Goal: Check status: Check status

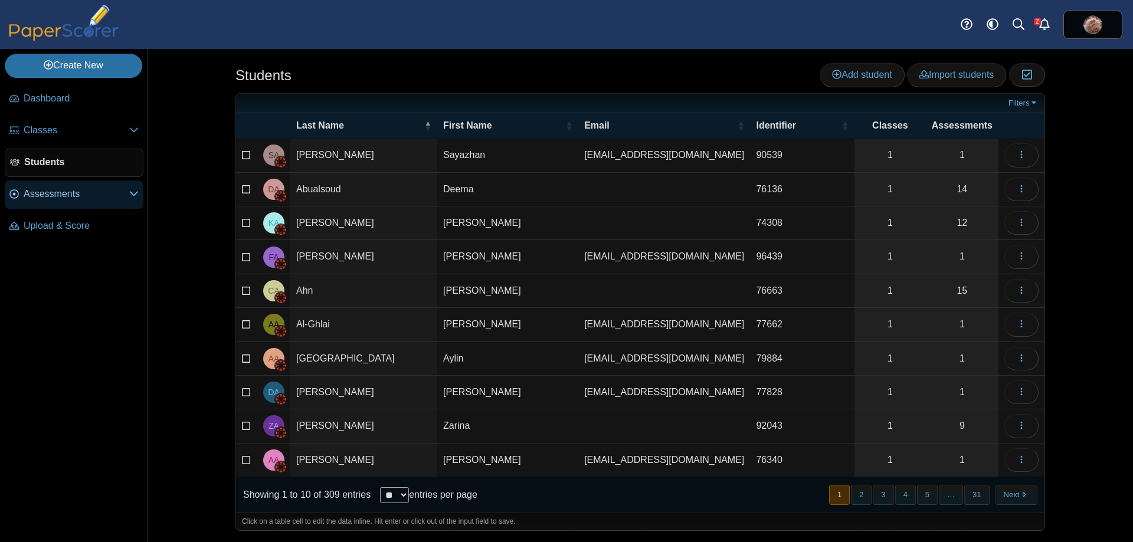
click at [73, 196] on span "Assessments" at bounding box center [77, 194] width 106 height 13
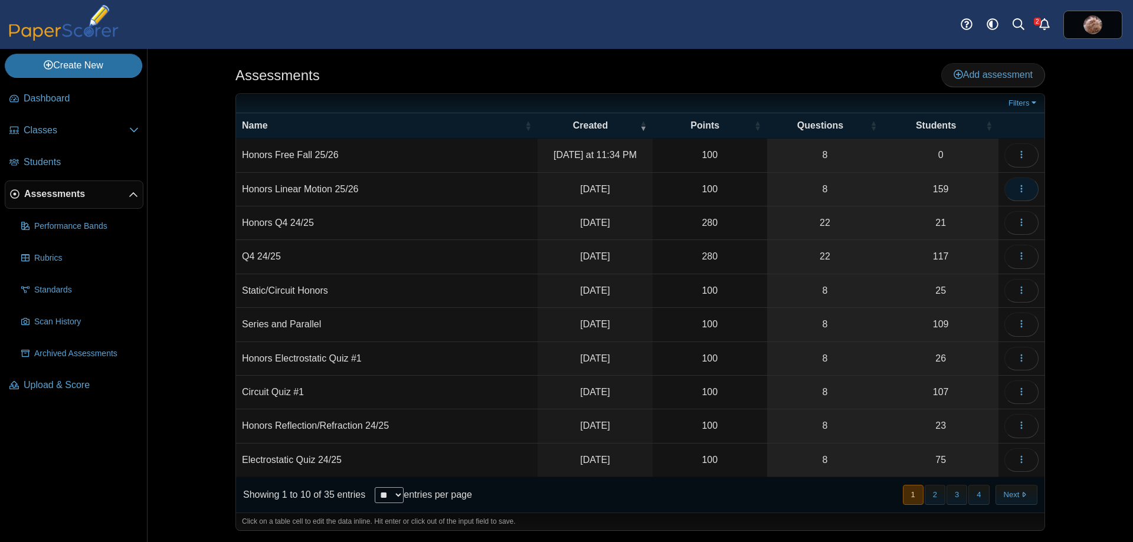
click at [1027, 188] on button "button" at bounding box center [1022, 190] width 34 height 24
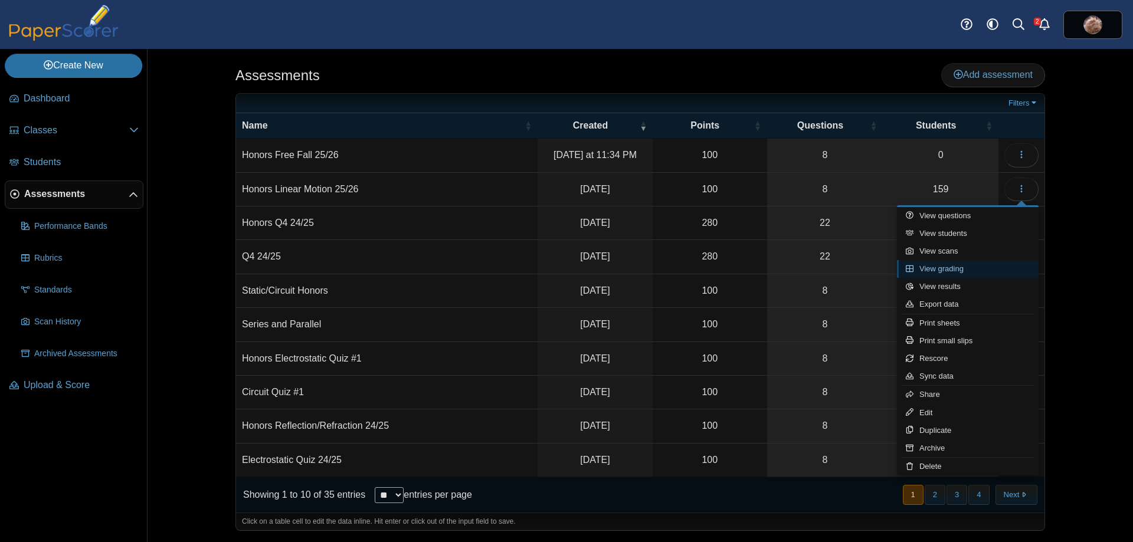
click at [963, 267] on link "View grading" at bounding box center [968, 269] width 142 height 18
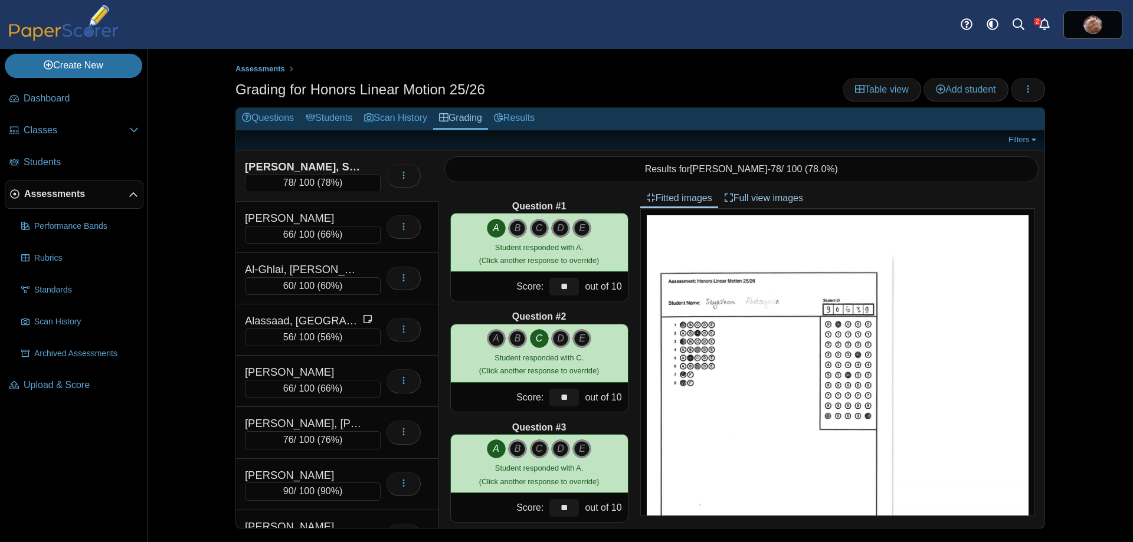
click at [215, 162] on div "Assessments Grading for Honors Linear Motion 25/26 Table view Add student Loadi…" at bounding box center [640, 296] width 885 height 494
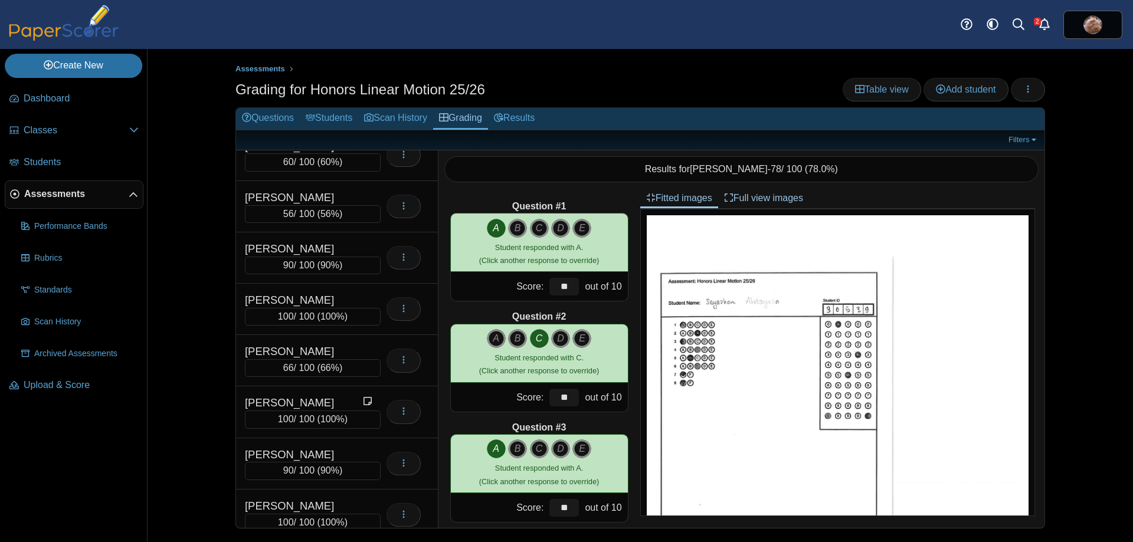
scroll to position [3969, 0]
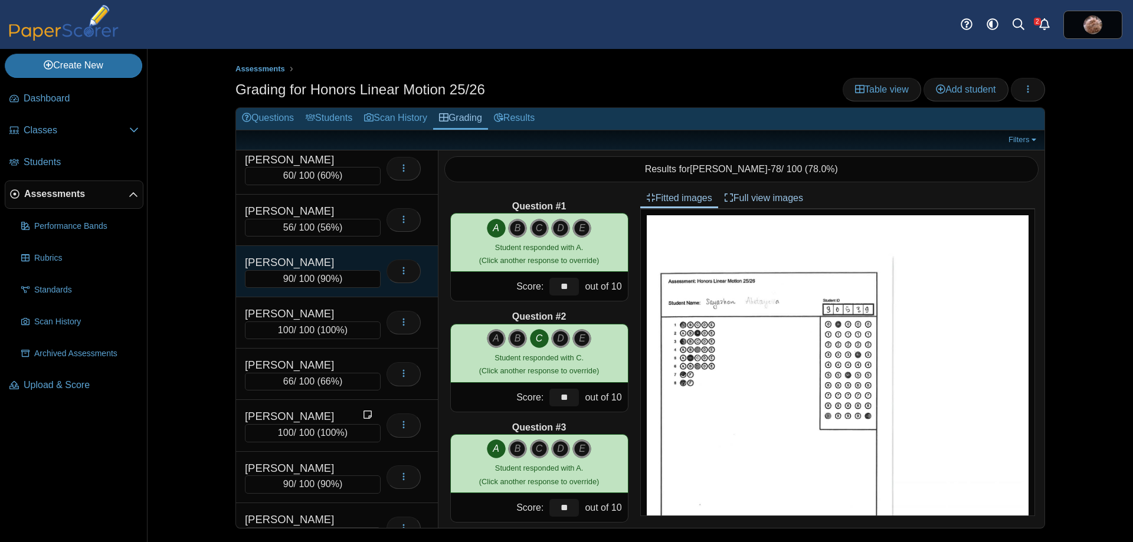
click at [266, 264] on div "[PERSON_NAME]" at bounding box center [304, 262] width 118 height 15
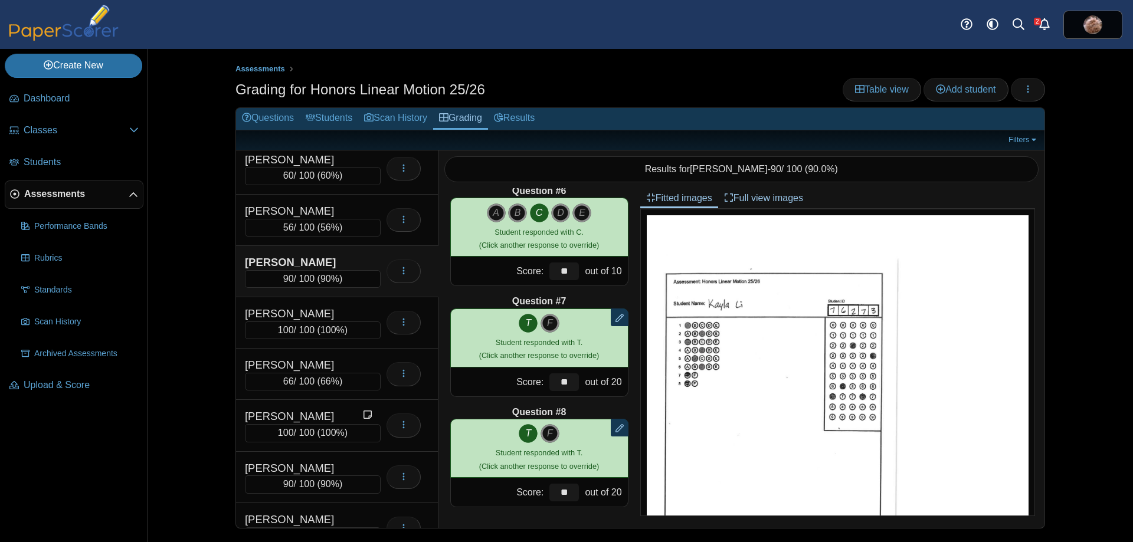
scroll to position [457, 0]
